Goal: Information Seeking & Learning: Compare options

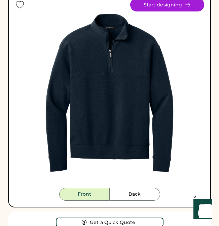
scroll to position [99, 0]
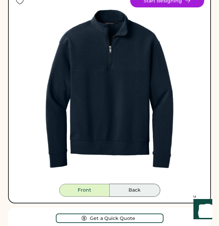
click at [130, 186] on button "Back" at bounding box center [135, 190] width 51 height 13
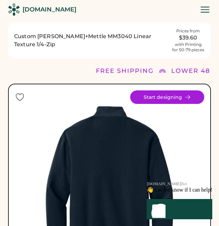
scroll to position [0, 0]
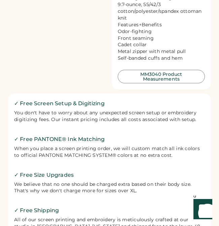
scroll to position [630, 0]
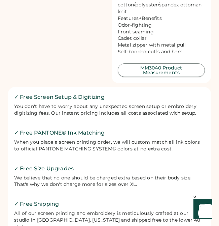
click at [168, 63] on button "MM3040 Product Measurements" at bounding box center [162, 69] width 88 height 13
